Goal: Transaction & Acquisition: Download file/media

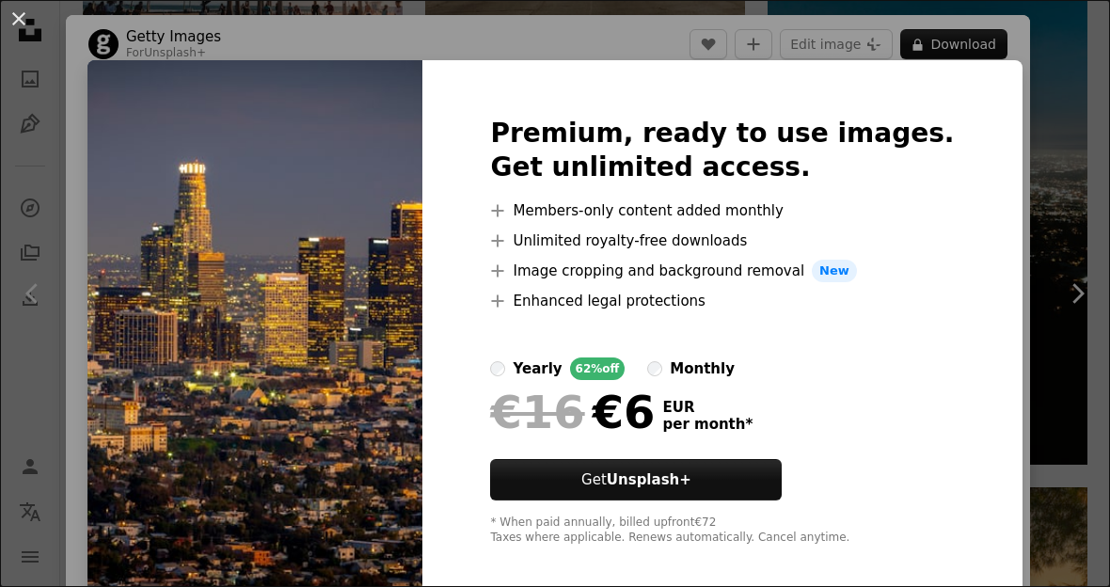
scroll to position [10612, 0]
drag, startPoint x: 222, startPoint y: 37, endPoint x: 197, endPoint y: 47, distance: 27.4
click at [219, 40] on div "An X shape Premium, ready to use images. Get unlimited access. A plus sign Memb…" at bounding box center [555, 293] width 1110 height 587
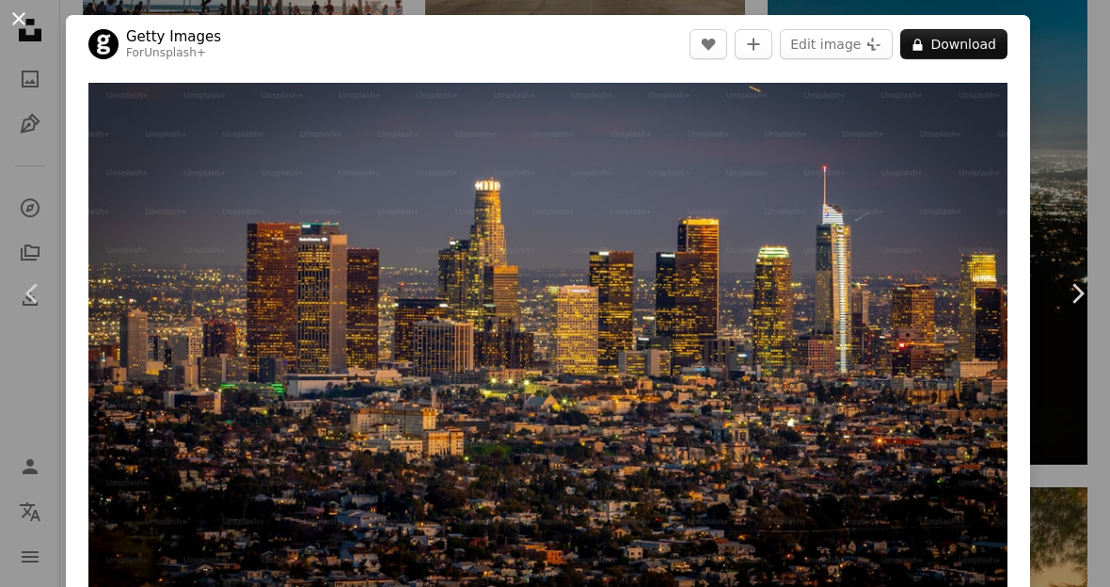
click at [19, 21] on button "An X shape" at bounding box center [19, 19] width 23 height 23
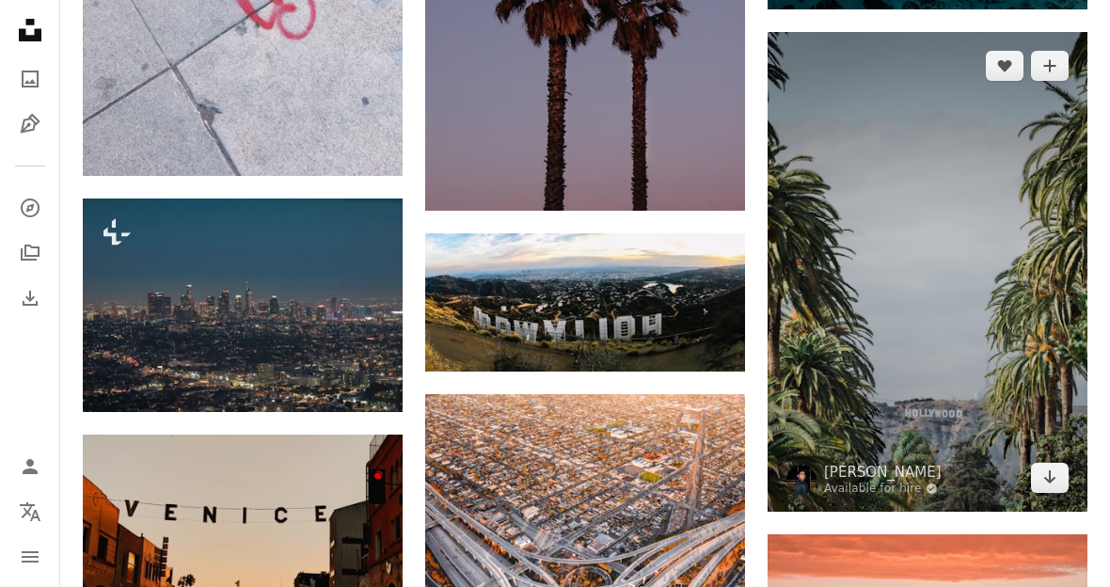
scroll to position [12931, 0]
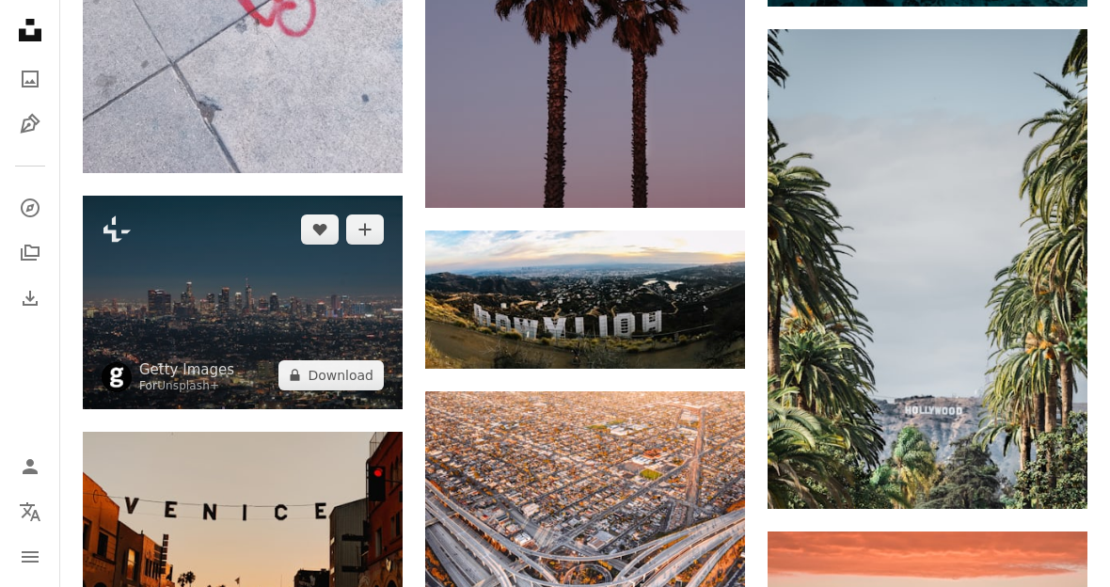
click at [263, 306] on img at bounding box center [243, 303] width 320 height 214
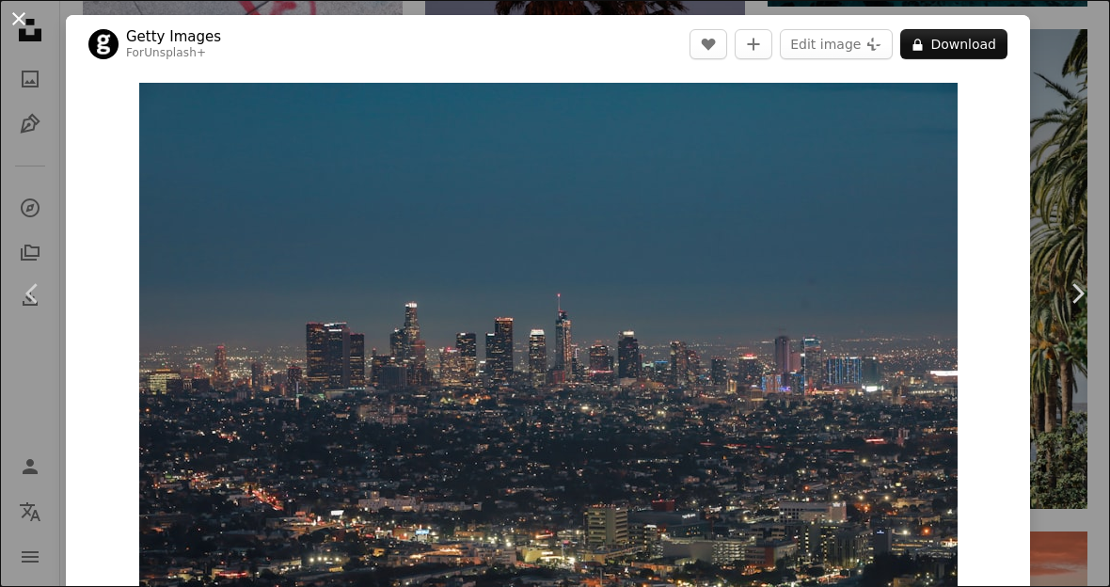
click at [24, 18] on button "An X shape" at bounding box center [19, 19] width 23 height 23
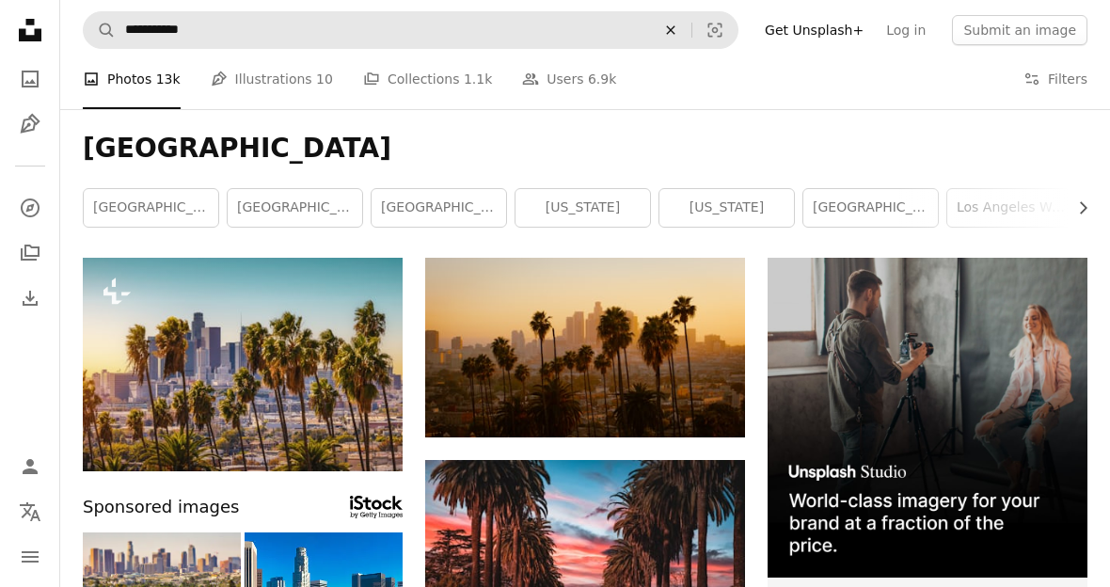
click at [691, 30] on icon "An X shape" at bounding box center [670, 30] width 41 height 15
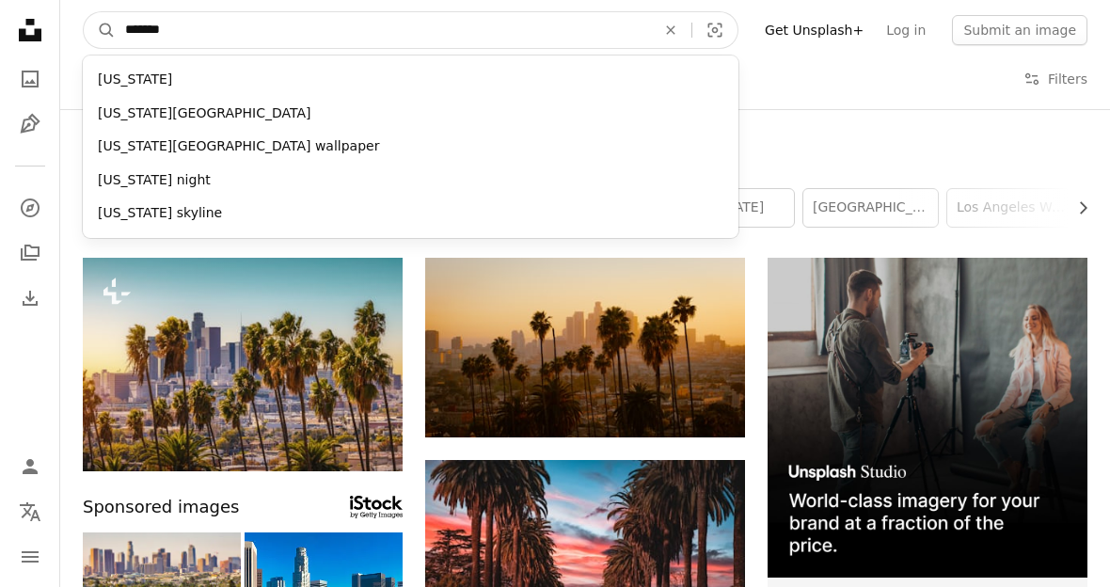
type input "********"
click at [100, 30] on button "A magnifying glass" at bounding box center [100, 30] width 32 height 36
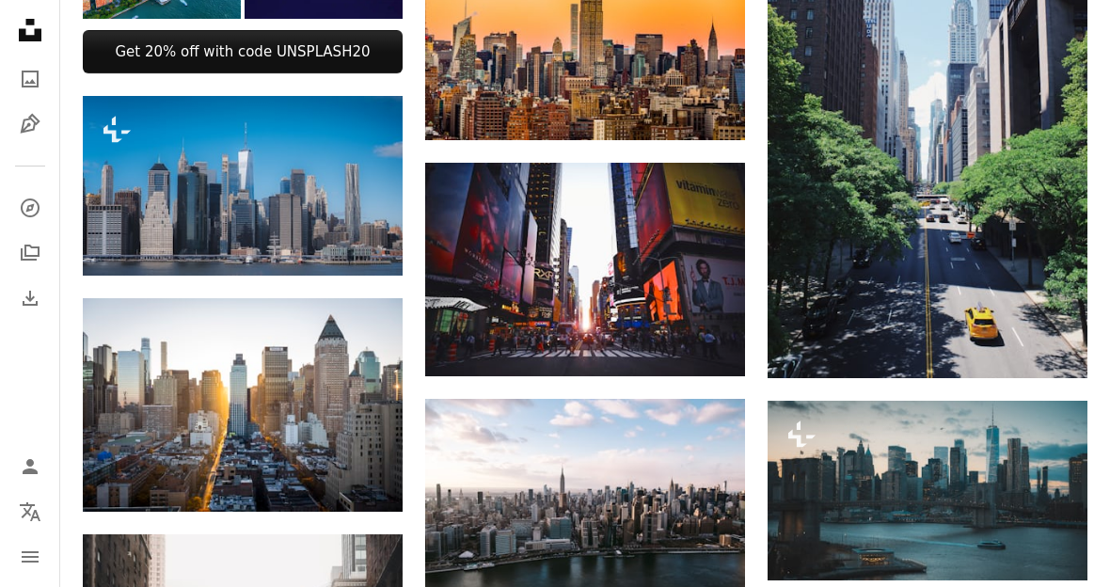
scroll to position [1028, 0]
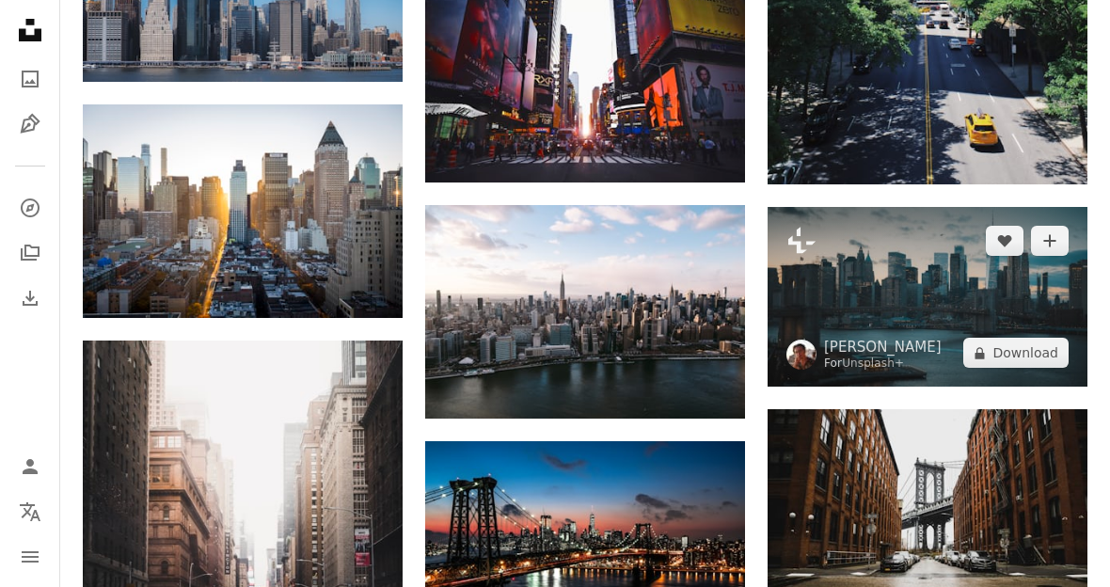
click at [936, 288] on img at bounding box center [928, 297] width 320 height 180
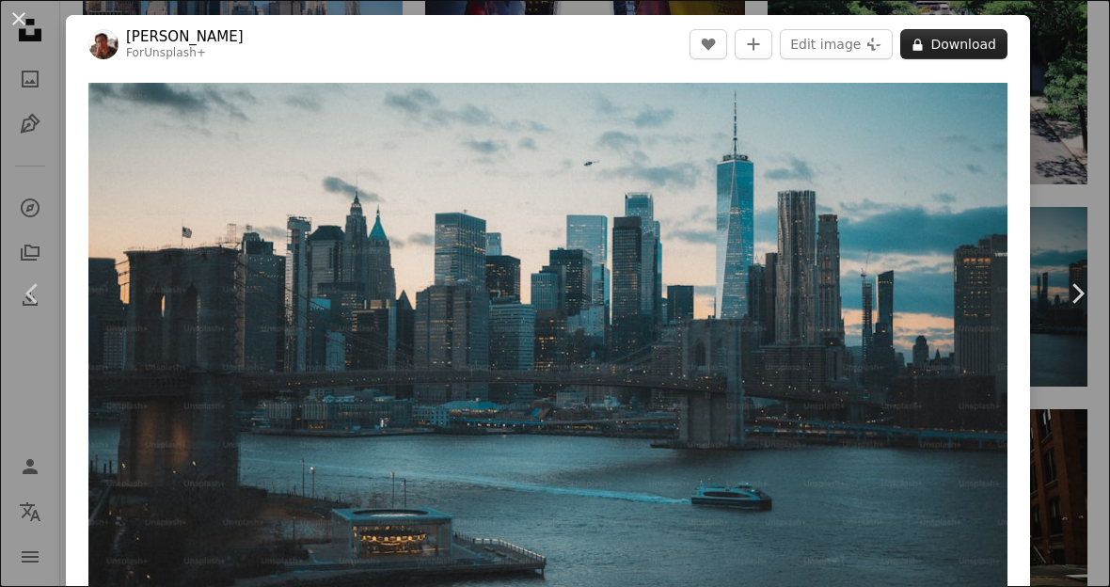
click at [970, 43] on button "A lock Download" at bounding box center [953, 44] width 107 height 30
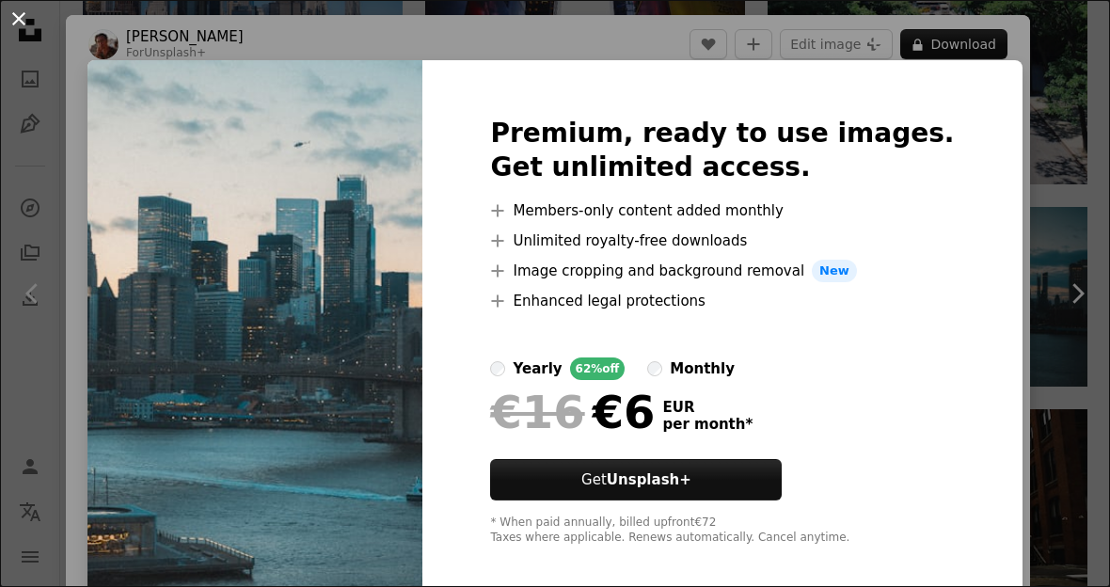
click at [24, 8] on button "An X shape" at bounding box center [19, 19] width 23 height 23
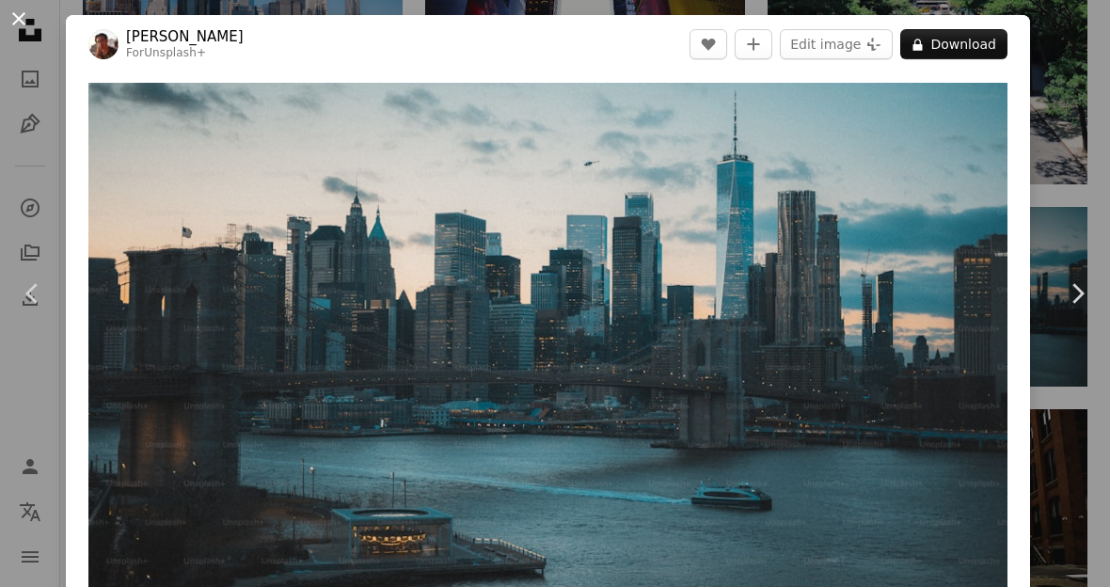
click at [23, 15] on button "An X shape" at bounding box center [19, 19] width 23 height 23
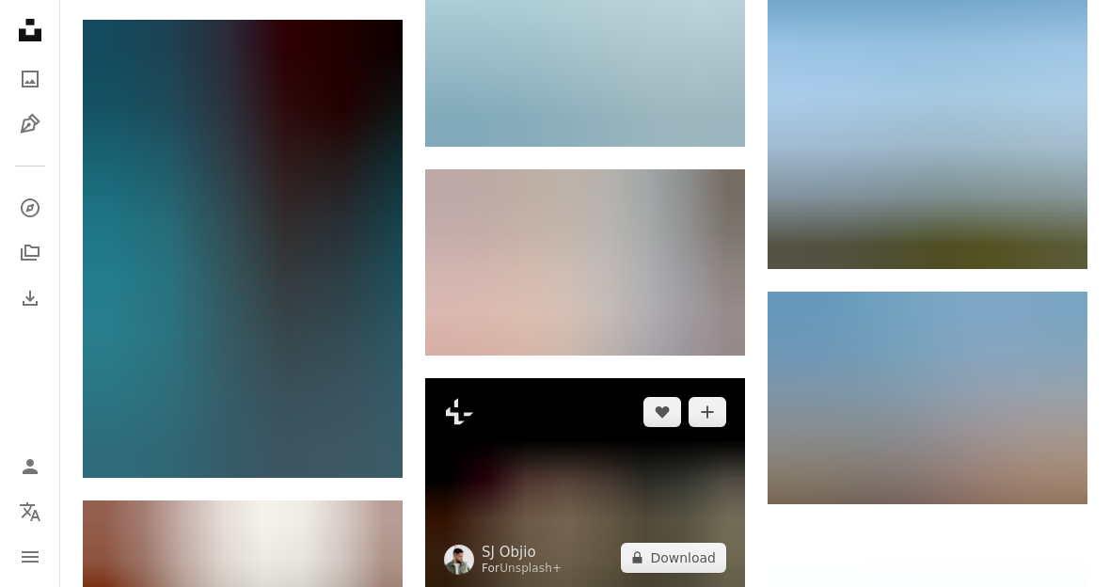
scroll to position [2298, 0]
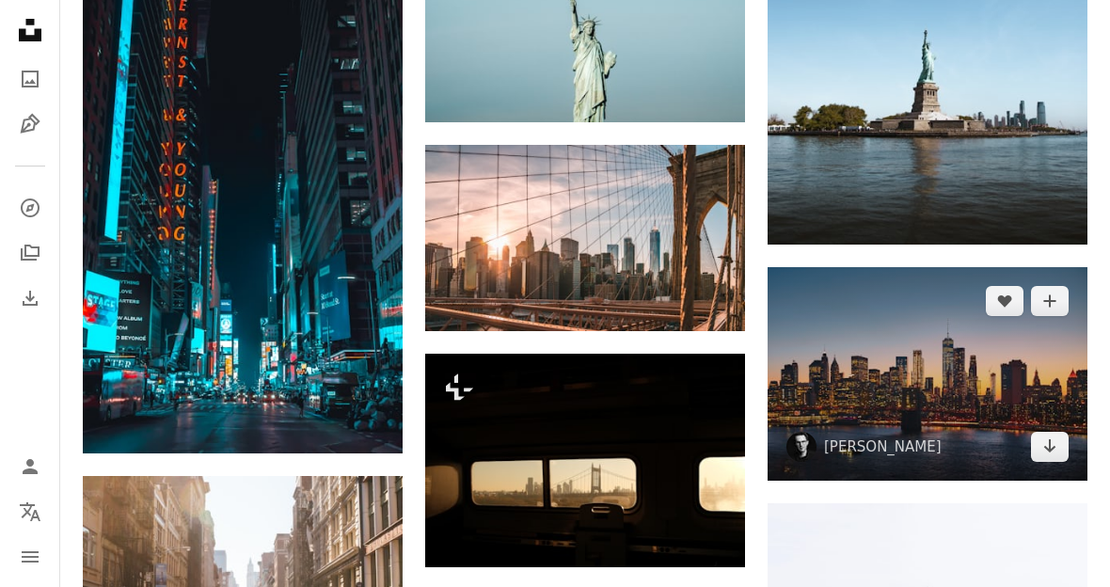
click at [892, 337] on img at bounding box center [928, 374] width 320 height 214
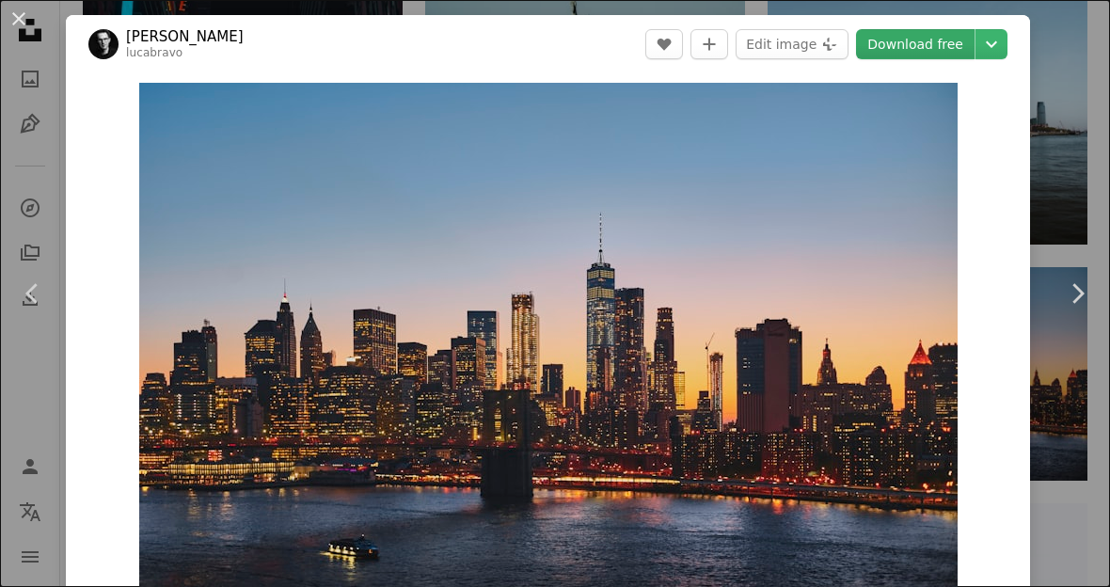
click at [923, 50] on link "Download free" at bounding box center [915, 44] width 119 height 30
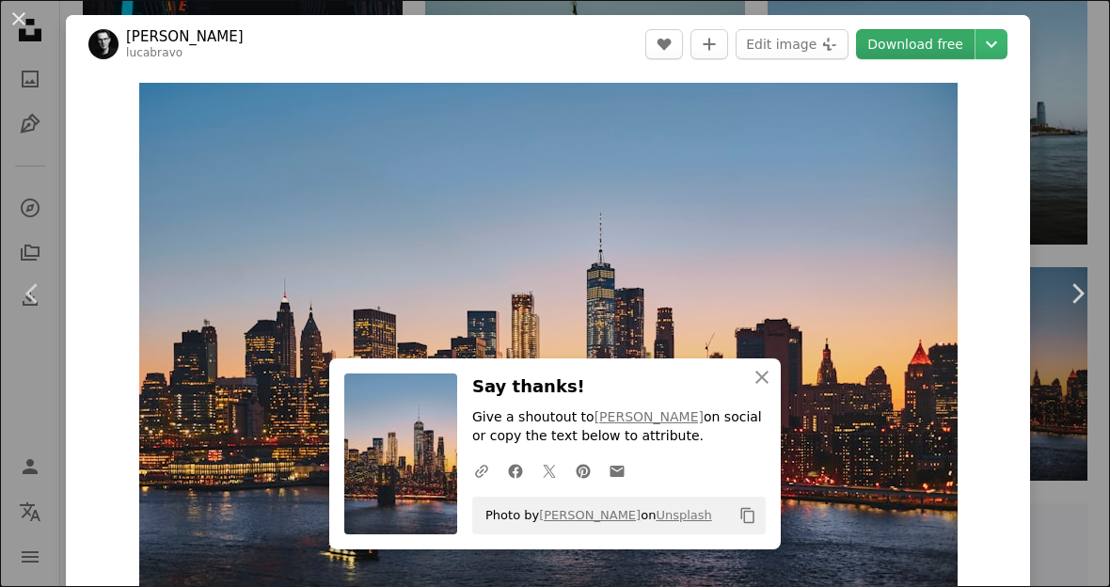
scroll to position [2365, 0]
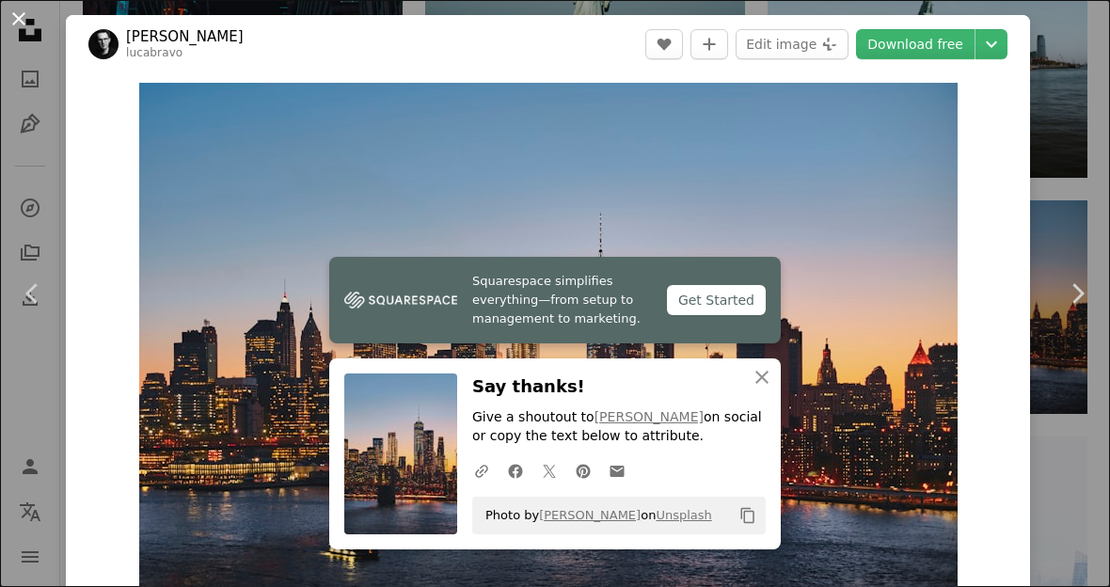
click at [19, 24] on button "An X shape" at bounding box center [19, 19] width 23 height 23
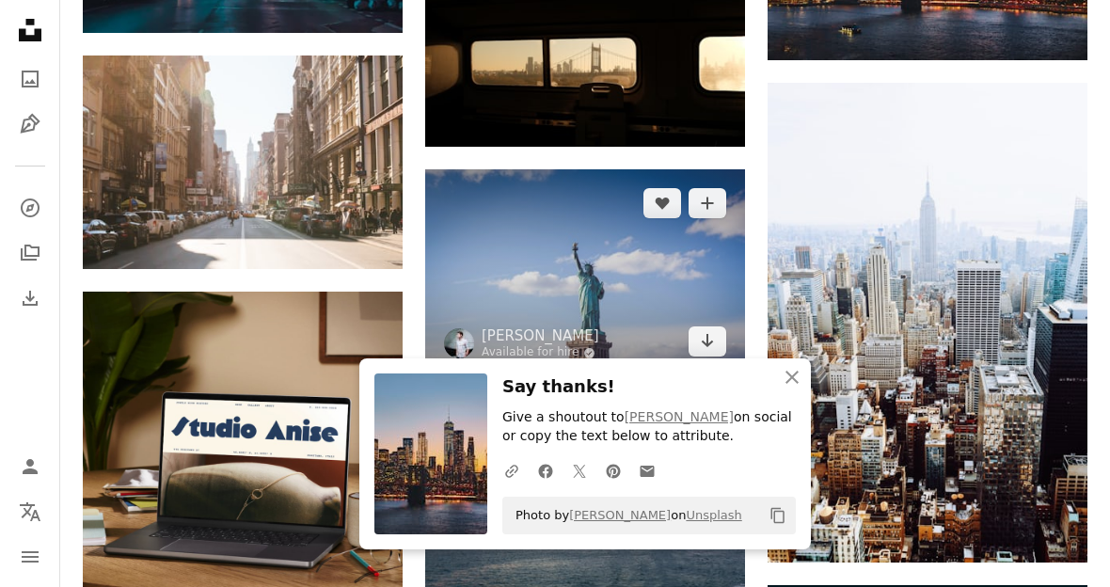
scroll to position [2728, 0]
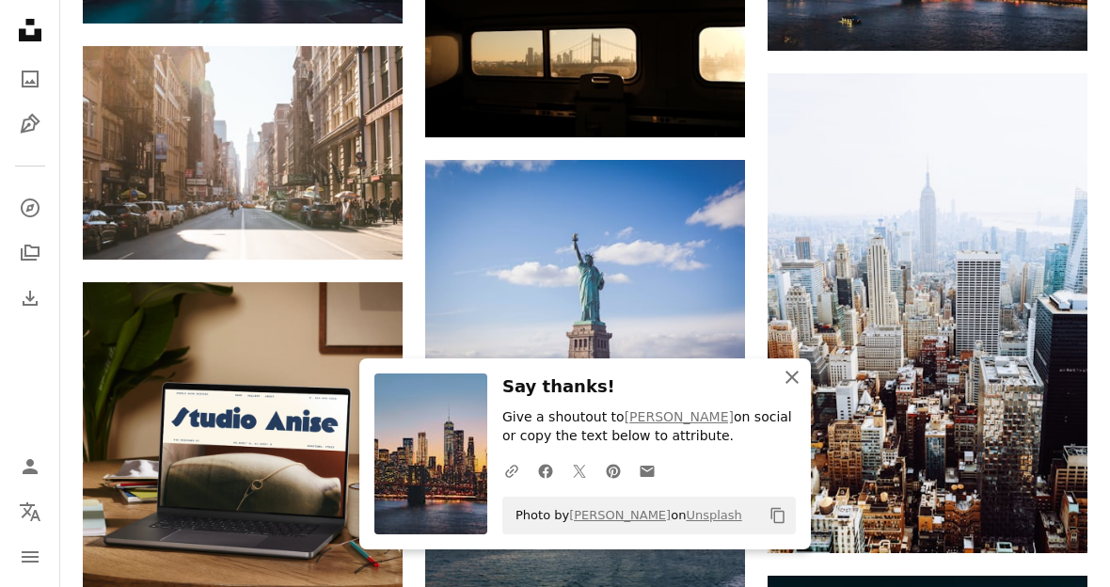
click at [795, 389] on icon "An X shape" at bounding box center [792, 377] width 23 height 23
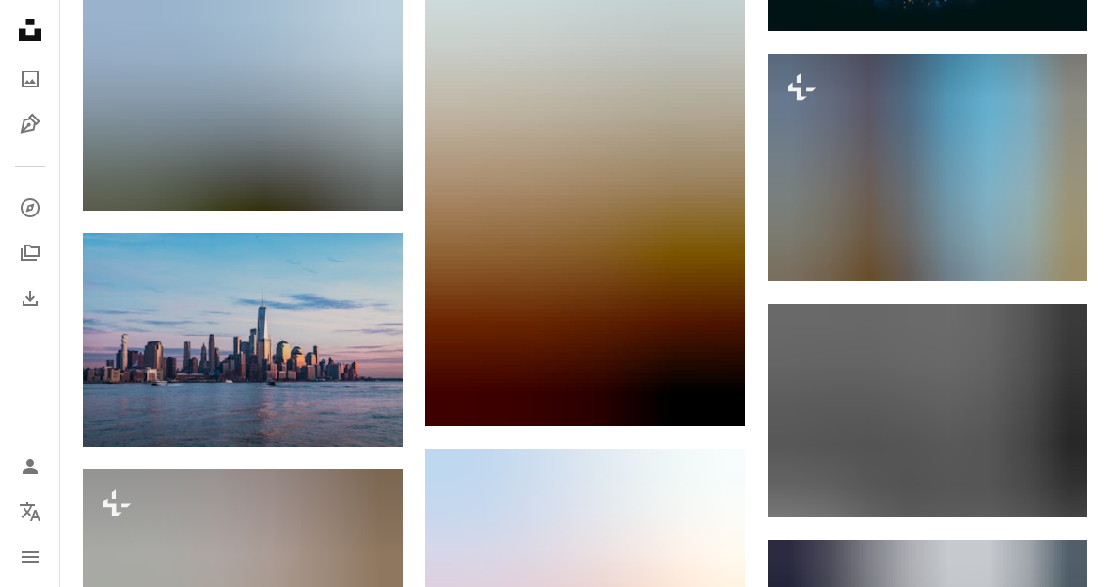
scroll to position [4615, 0]
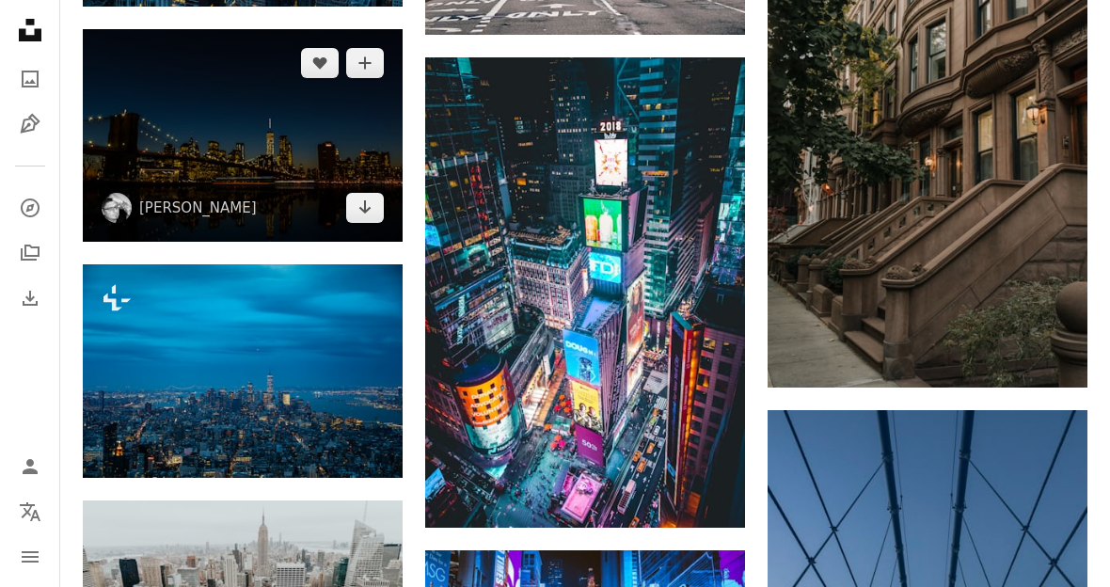
click at [260, 119] on img at bounding box center [243, 135] width 320 height 213
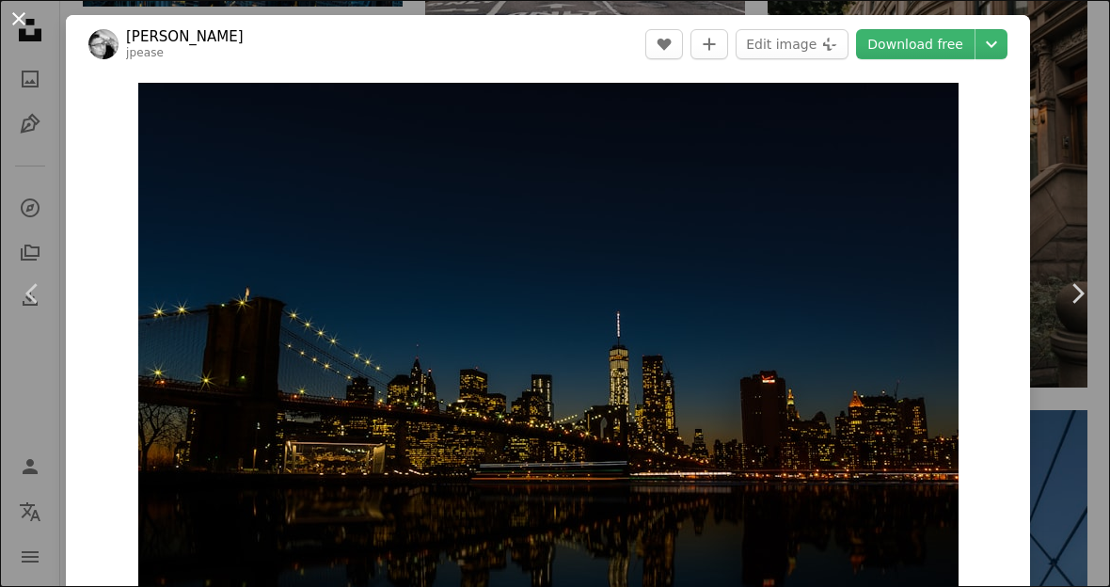
click at [24, 23] on button "An X shape" at bounding box center [19, 19] width 23 height 23
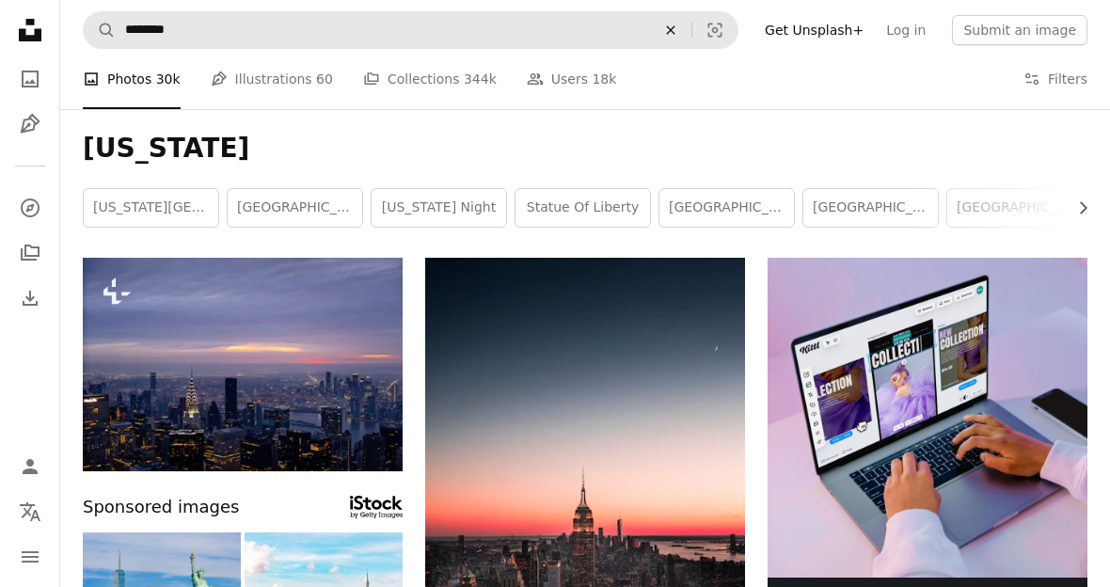
click at [689, 27] on icon "An X shape" at bounding box center [670, 30] width 41 height 15
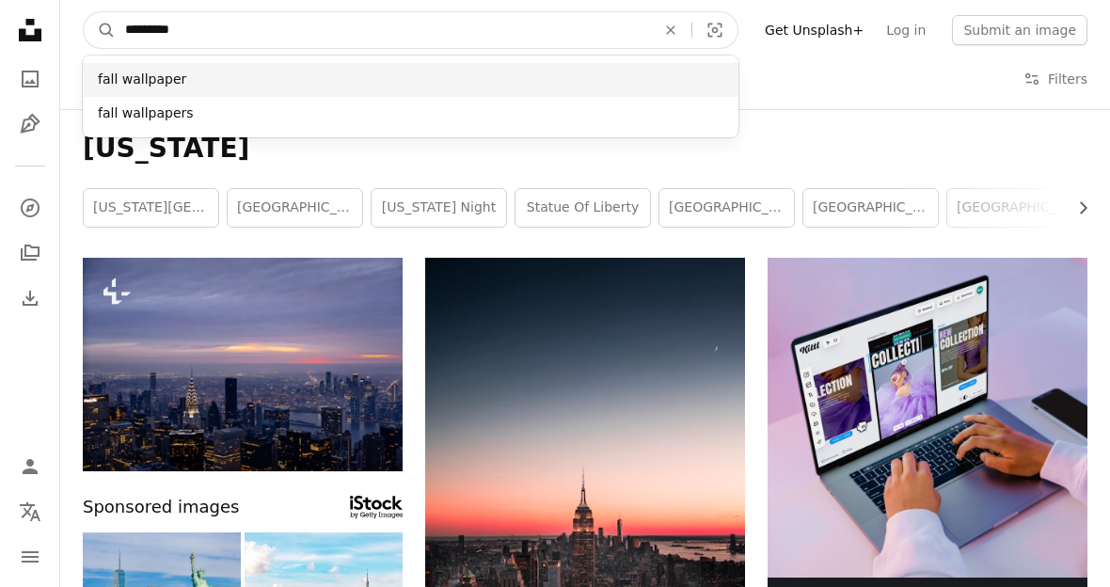
type input "*********"
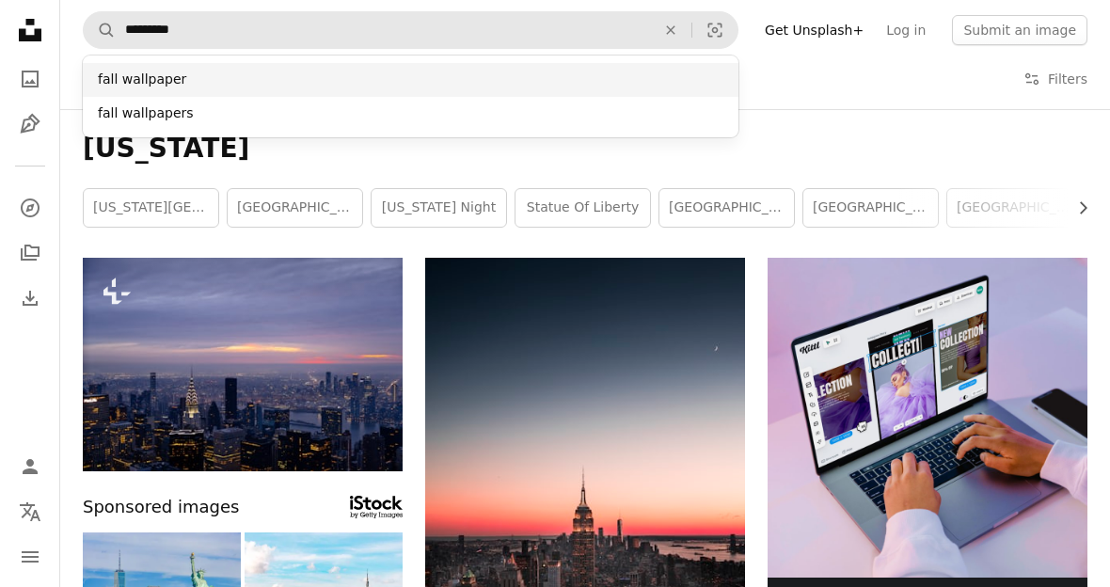
click at [490, 73] on div "fall wallpaper" at bounding box center [411, 80] width 656 height 34
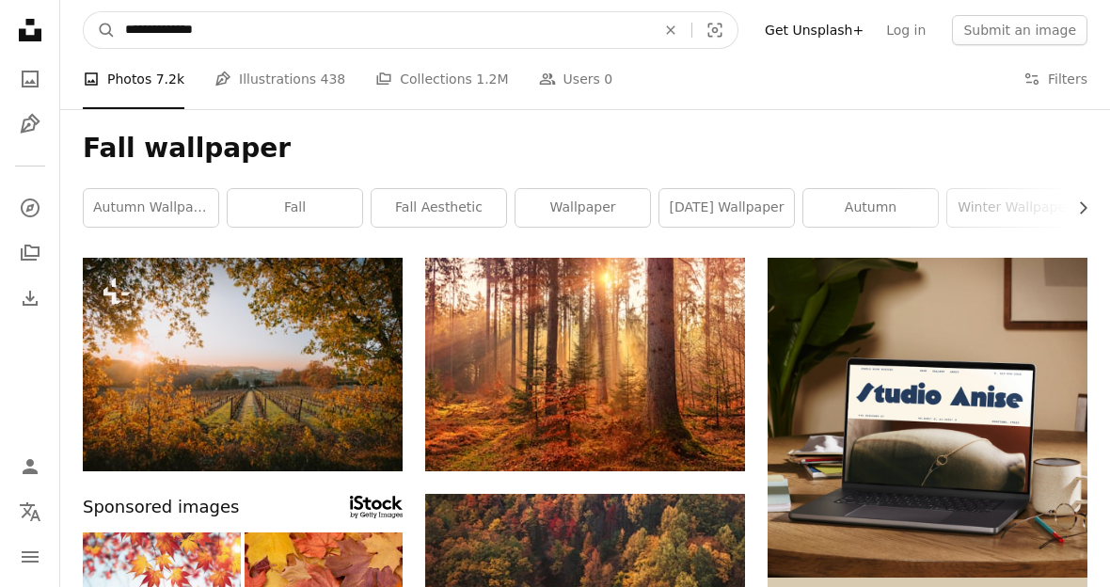
click at [537, 29] on input "**********" at bounding box center [383, 30] width 534 height 36
type input "**********"
click at [100, 30] on button "A magnifying glass" at bounding box center [100, 30] width 32 height 36
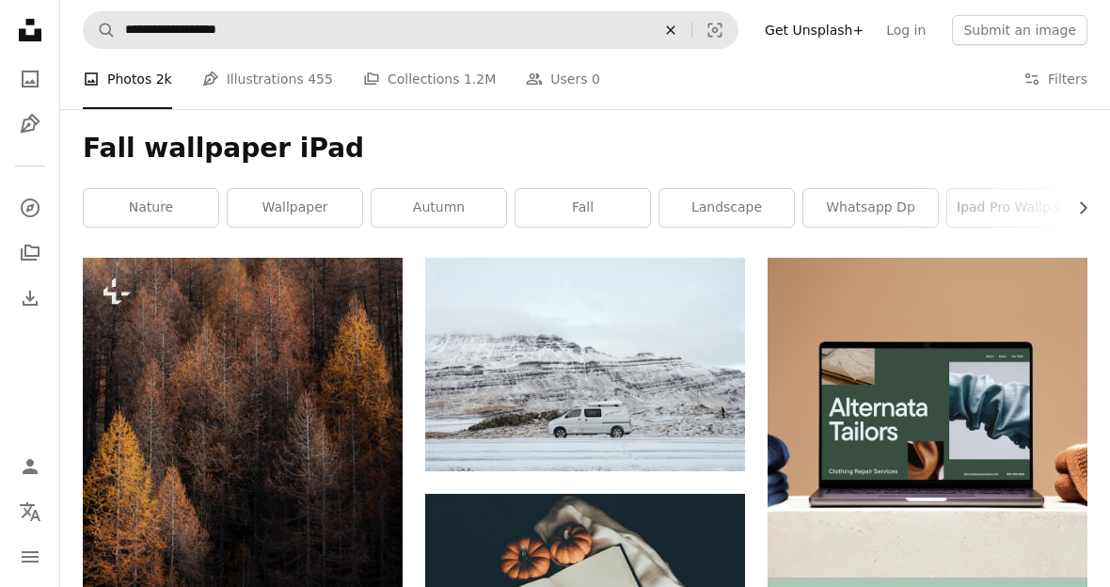
click at [687, 22] on button "An X shape" at bounding box center [670, 30] width 41 height 36
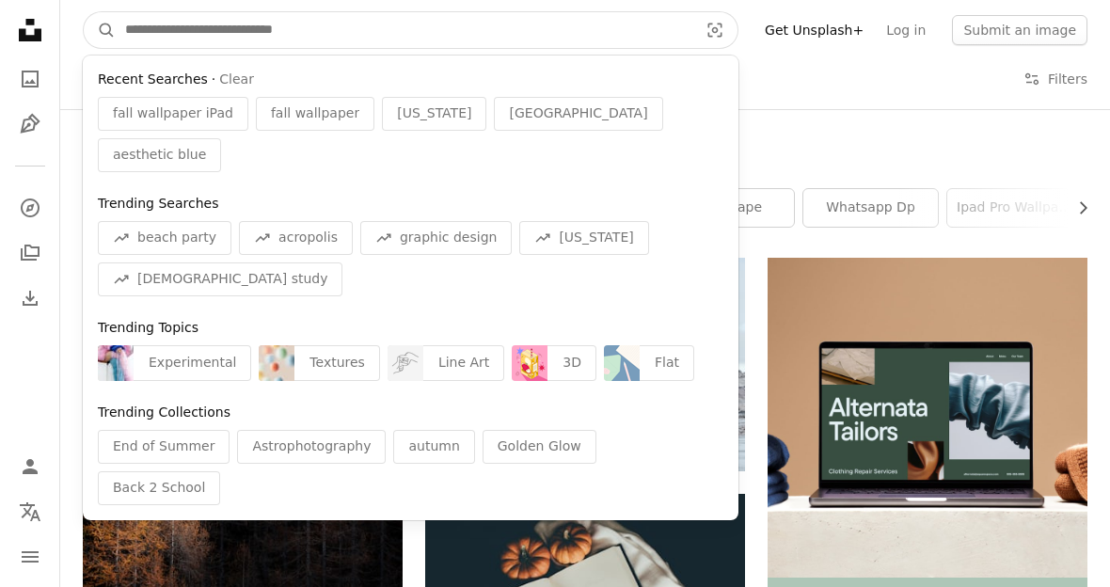
click at [687, 29] on input "Find visuals sitewide" at bounding box center [404, 30] width 577 height 36
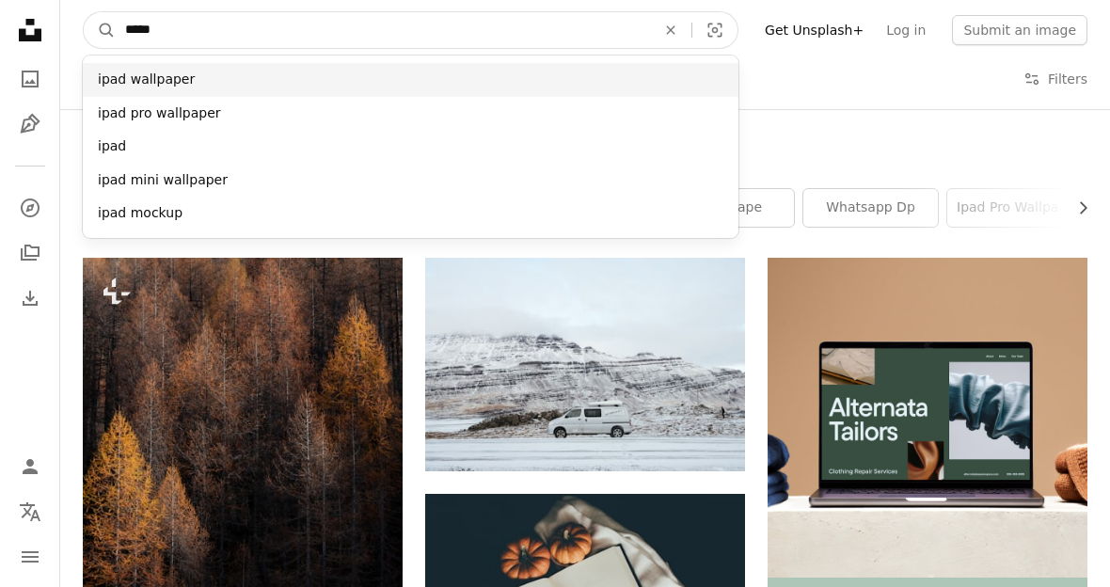
type input "****"
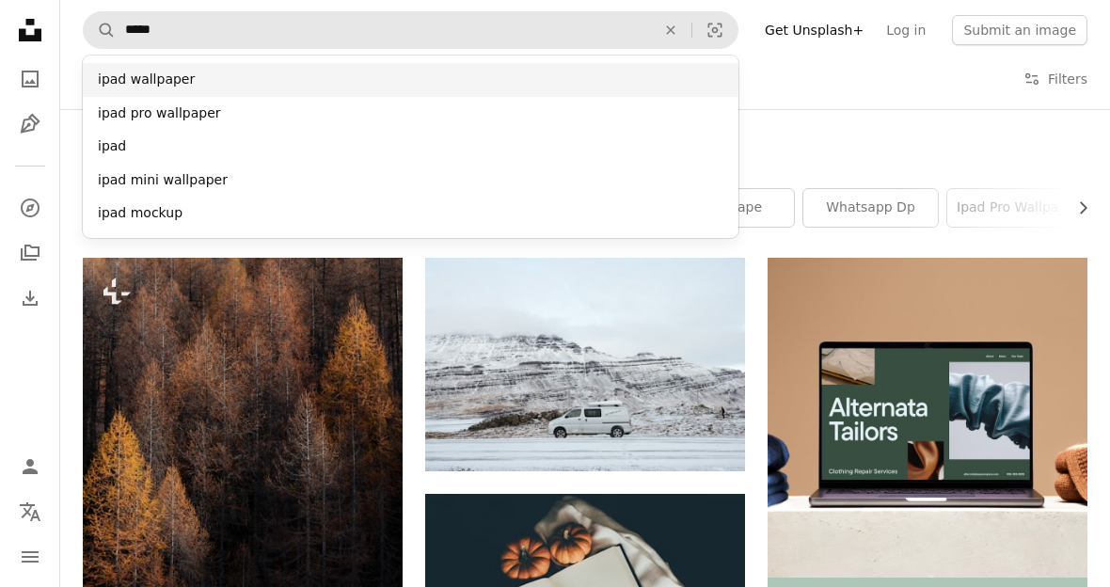
click at [624, 85] on div "ipad wallpaper" at bounding box center [411, 80] width 656 height 34
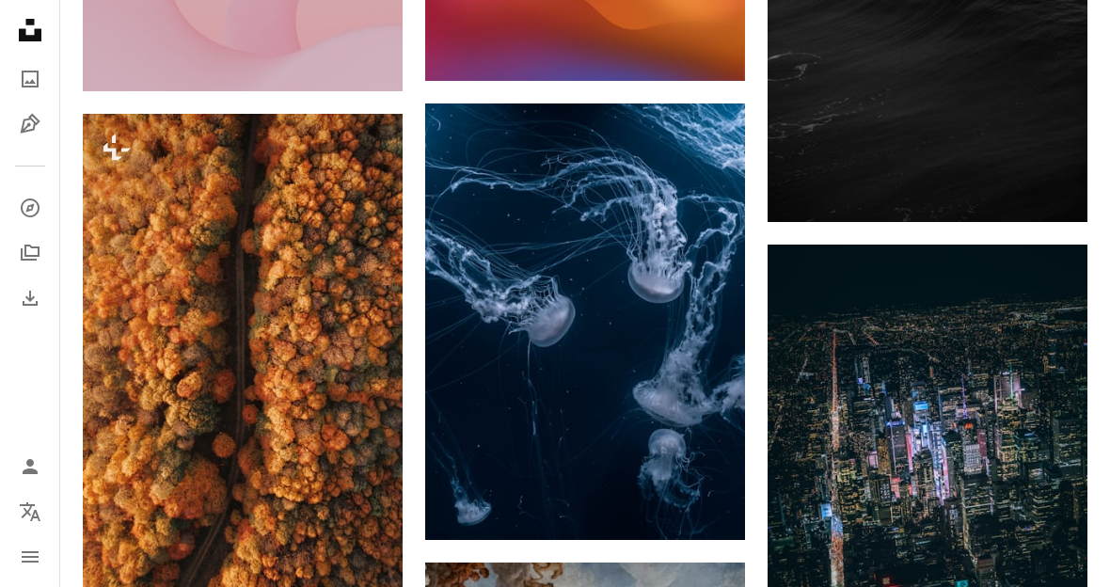
scroll to position [6940, 0]
